Goal: Use online tool/utility: Utilize a website feature to perform a specific function

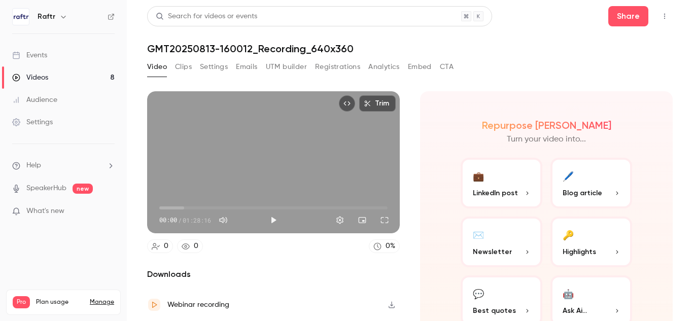
click at [181, 65] on button "Clips" at bounding box center [183, 67] width 17 height 16
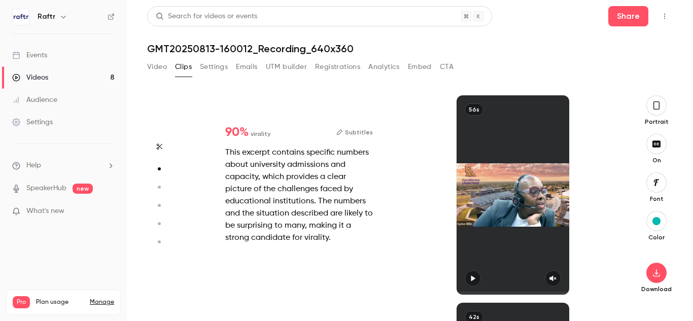
scroll to position [207, 0]
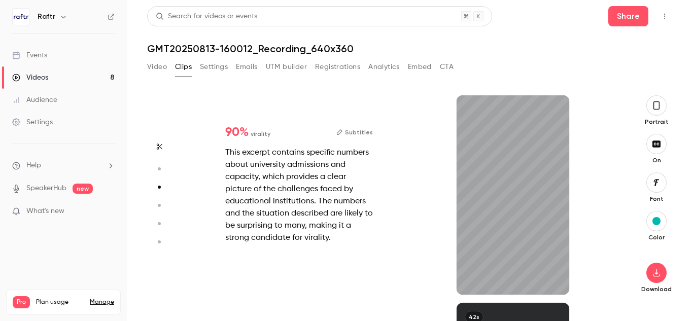
type input "*"
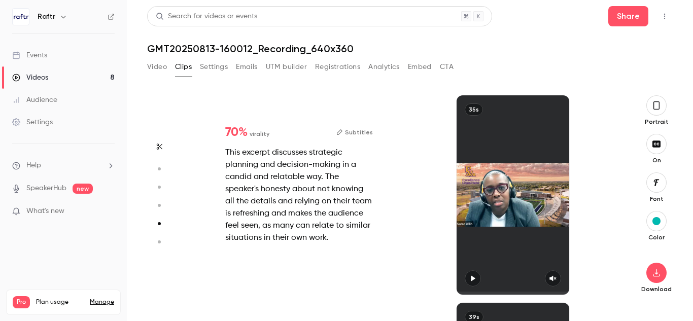
type input "*"
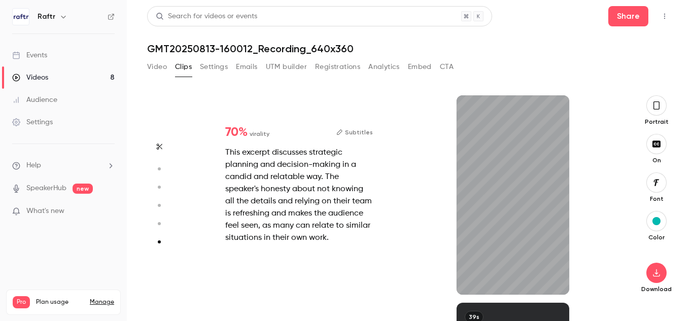
type input "*"
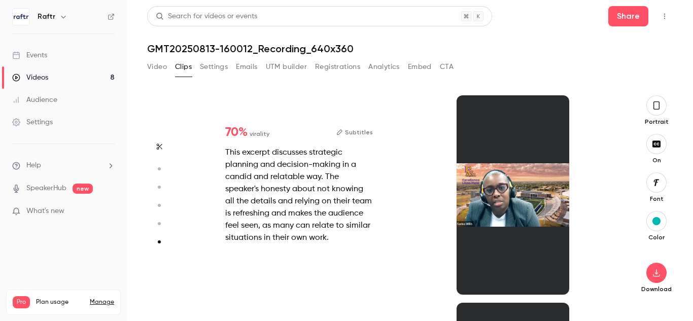
scroll to position [1021, 0]
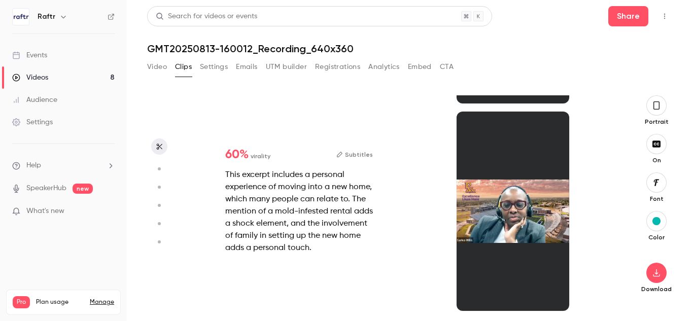
type input "*"
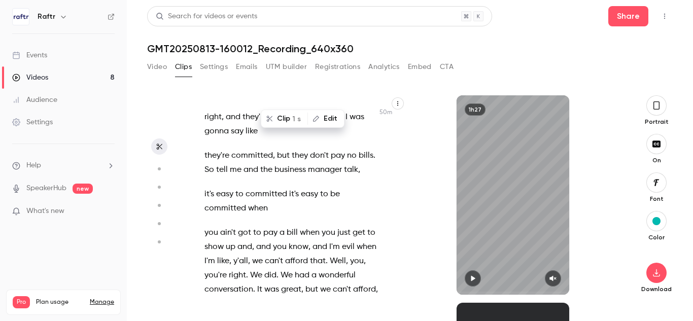
scroll to position [16274, 0]
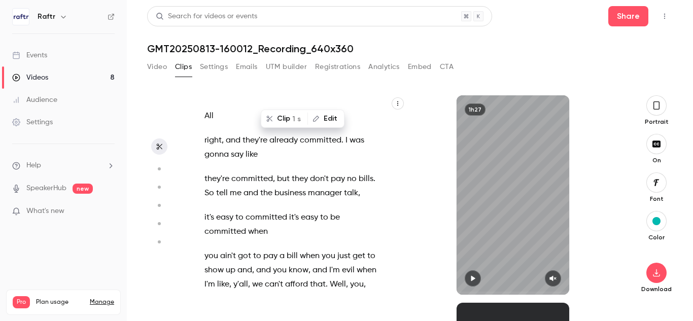
click at [330, 277] on span "Well" at bounding box center [338, 284] width 16 height 14
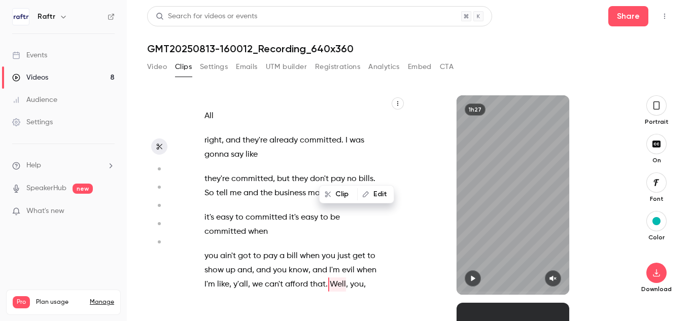
scroll to position [16245, 0]
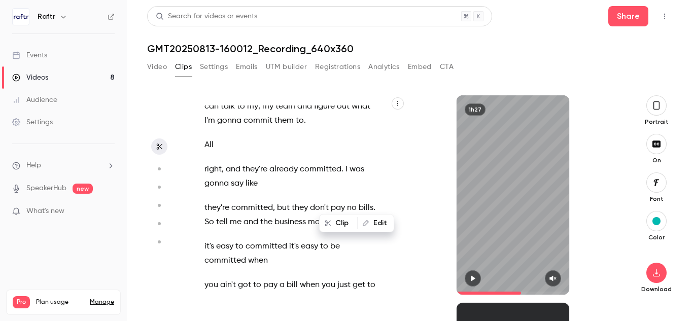
click at [477, 275] on icon "button" at bounding box center [473, 278] width 8 height 7
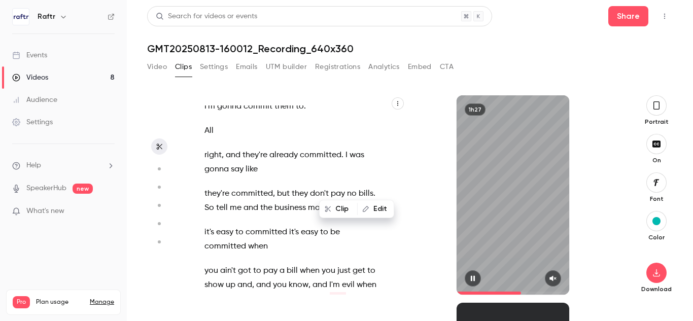
click at [548, 274] on button "button" at bounding box center [553, 278] width 16 height 16
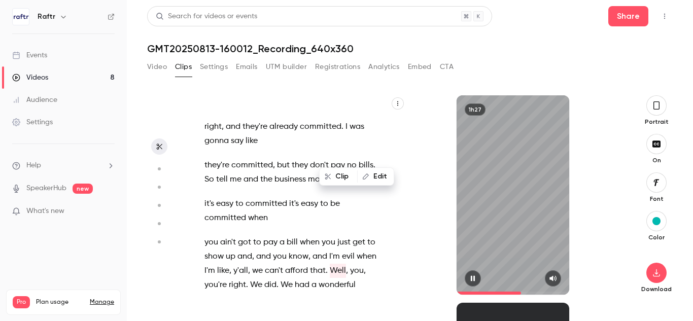
scroll to position [16302, 0]
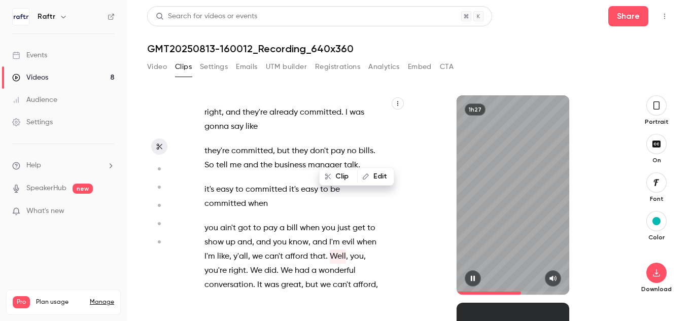
click at [472, 280] on icon "button" at bounding box center [473, 279] width 4 height 6
click at [337, 306] on span "What" at bounding box center [347, 313] width 21 height 14
type input "******"
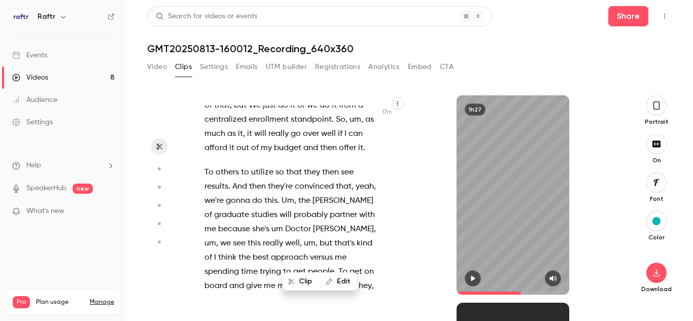
scroll to position [0, 0]
